Goal: Communication & Community: Participate in discussion

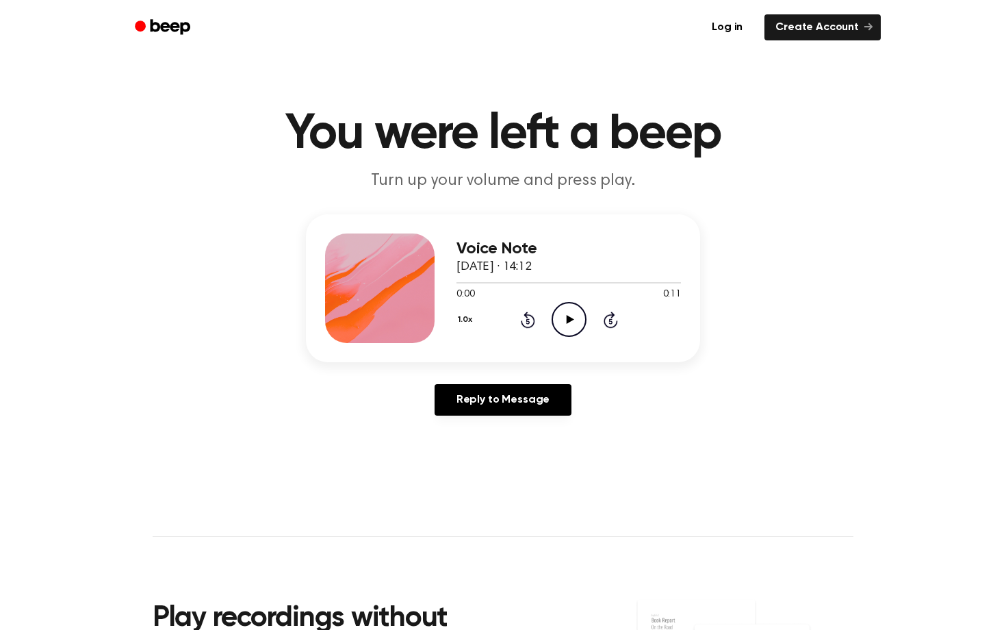
click at [571, 319] on icon at bounding box center [570, 319] width 8 height 9
click at [576, 316] on icon "Play Audio" at bounding box center [569, 319] width 35 height 35
click at [572, 331] on icon "Play Audio" at bounding box center [569, 319] width 35 height 35
click at [567, 322] on icon at bounding box center [569, 319] width 6 height 9
click at [566, 323] on icon at bounding box center [570, 319] width 8 height 9
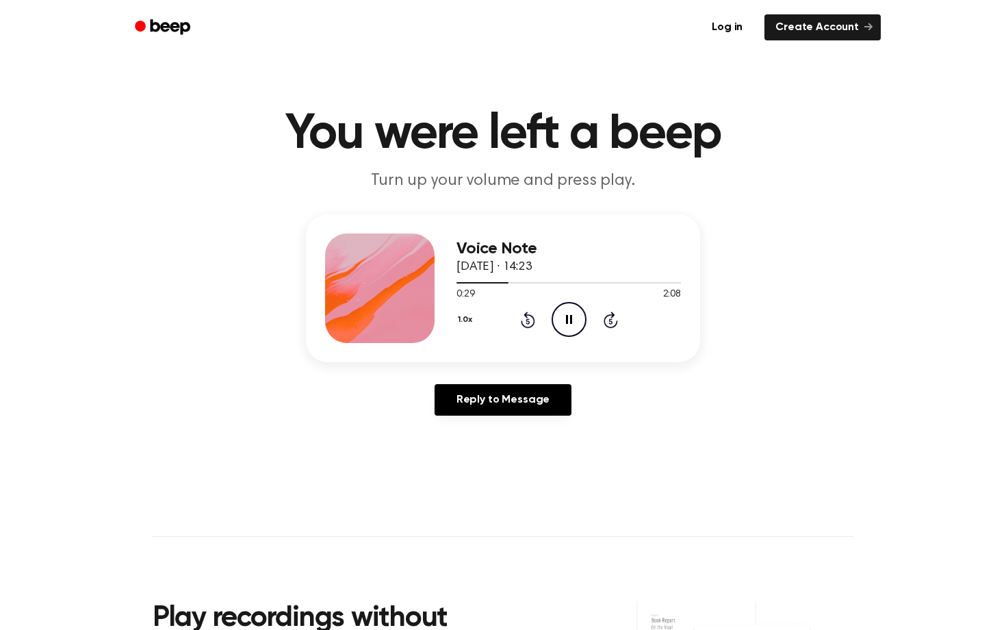
click at [527, 317] on icon at bounding box center [528, 319] width 14 height 16
click at [563, 317] on icon "Pause Audio" at bounding box center [569, 319] width 35 height 35
click at [563, 317] on icon "Play Audio" at bounding box center [569, 319] width 35 height 35
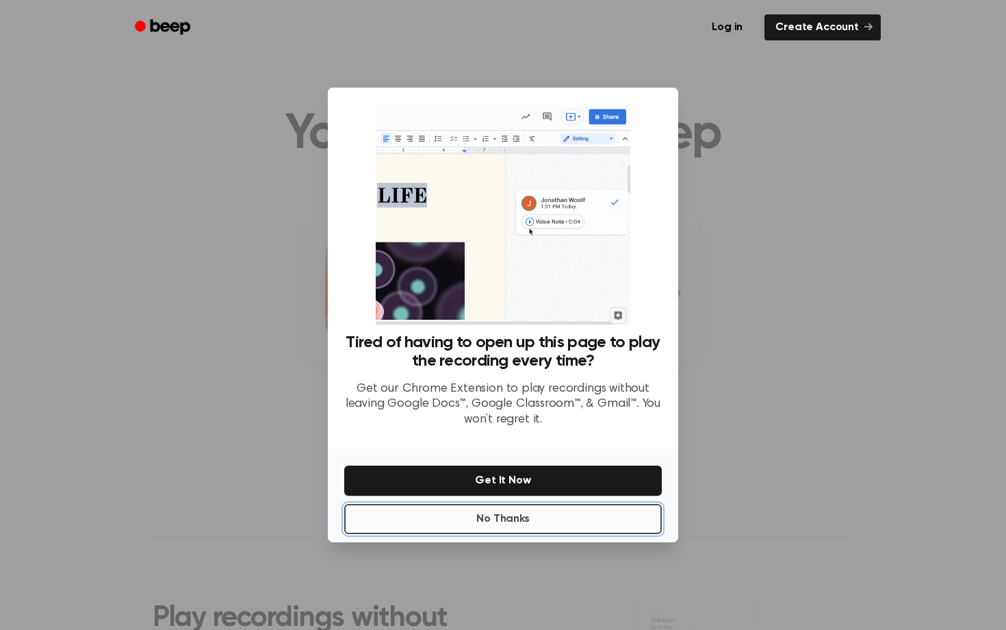
click at [513, 519] on button "No Thanks" at bounding box center [503, 519] width 318 height 30
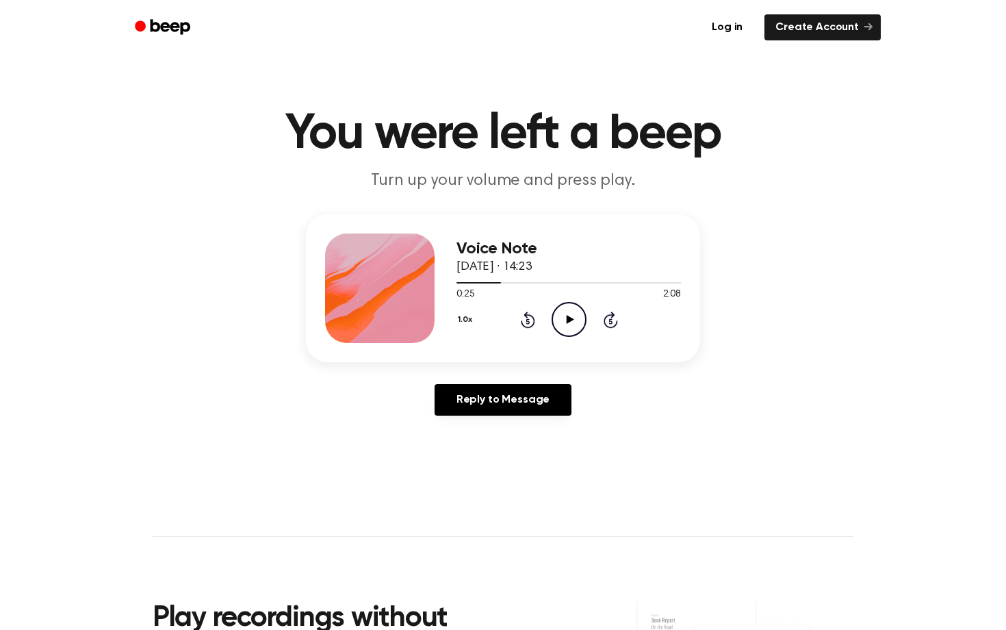
click at [559, 314] on icon "Play Audio" at bounding box center [569, 319] width 35 height 35
click at [467, 319] on button "1.0x" at bounding box center [467, 319] width 21 height 23
click at [493, 471] on div "2.0x" at bounding box center [483, 477] width 53 height 25
click at [936, 286] on div "Voice Note [DATE] · 14:23 0:31 2:08 Your browser does not support the [object O…" at bounding box center [502, 320] width 973 height 212
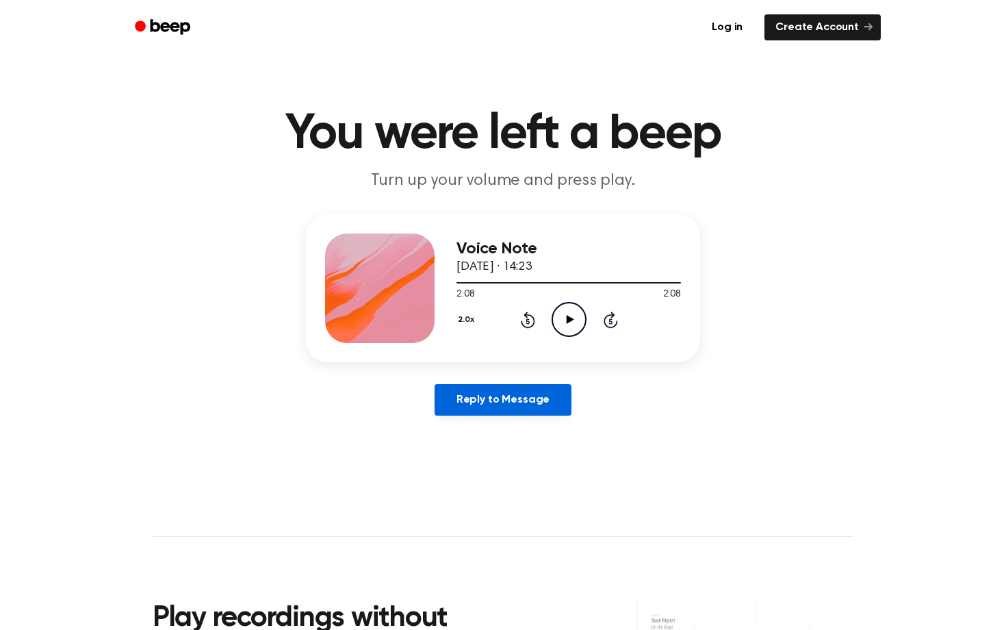
click at [510, 393] on link "Reply to Message" at bounding box center [503, 399] width 137 height 31
